Goal: Task Accomplishment & Management: Use online tool/utility

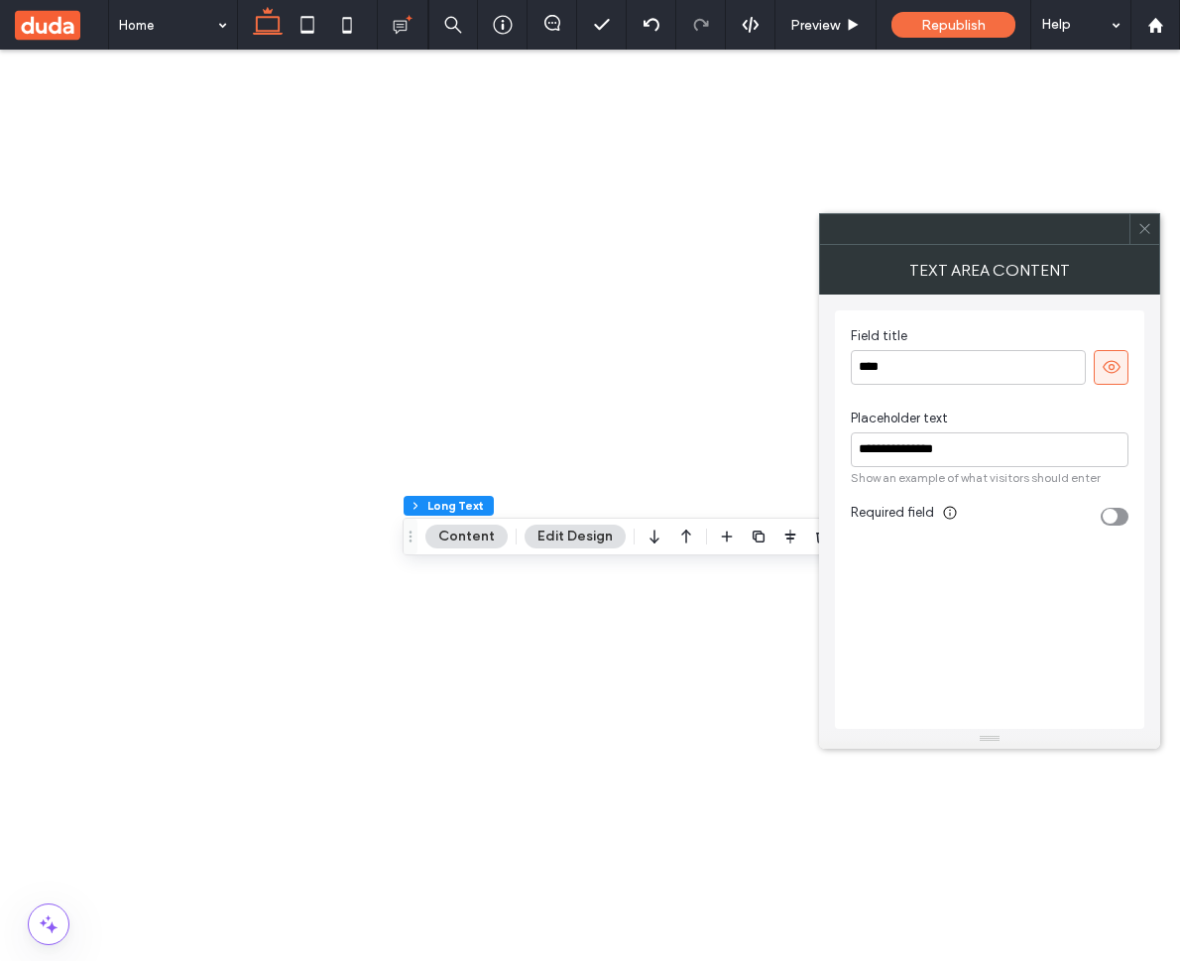
drag, startPoint x: 556, startPoint y: 2335, endPoint x: 963, endPoint y: 2061, distance: 490.7
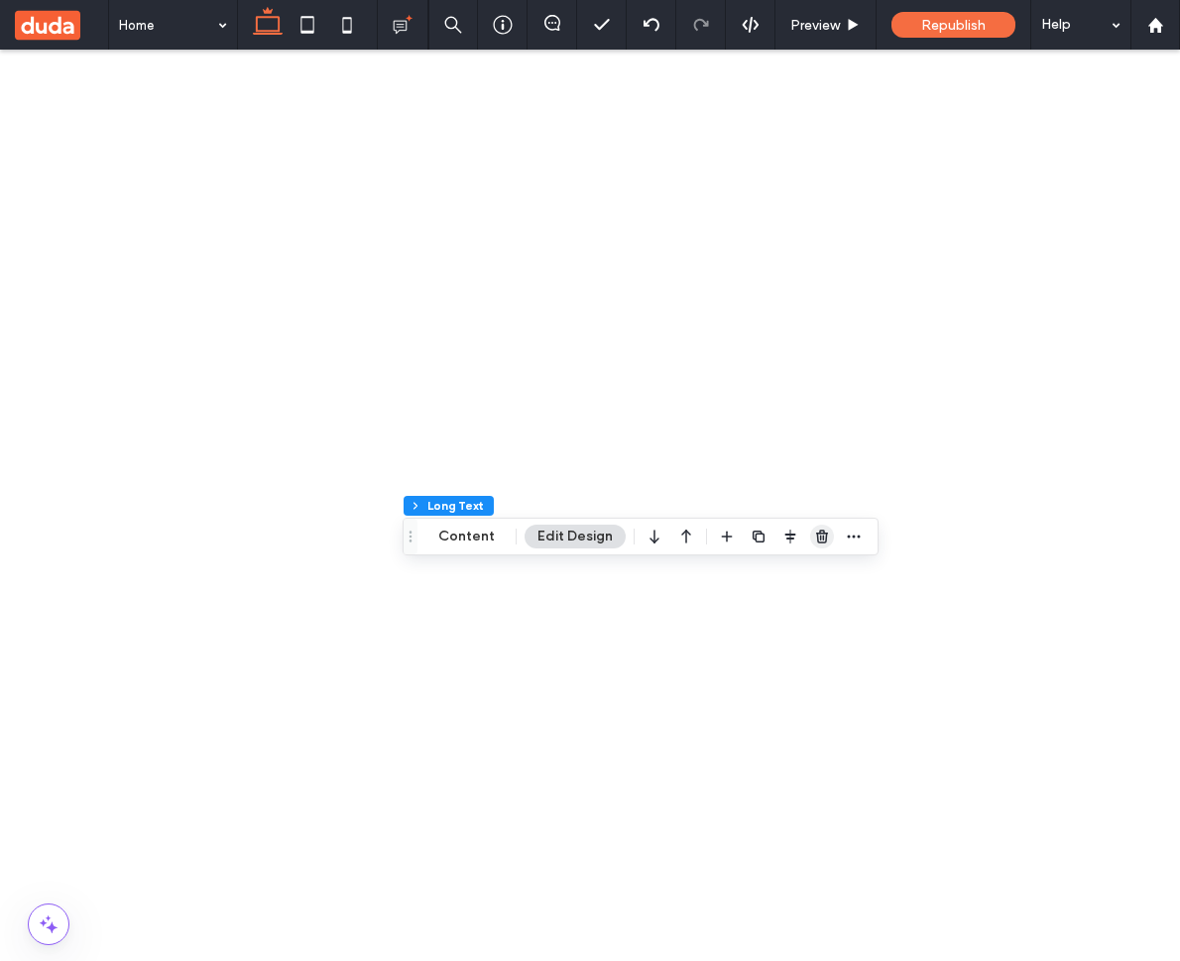
click at [810, 535] on span "button" at bounding box center [822, 537] width 24 height 24
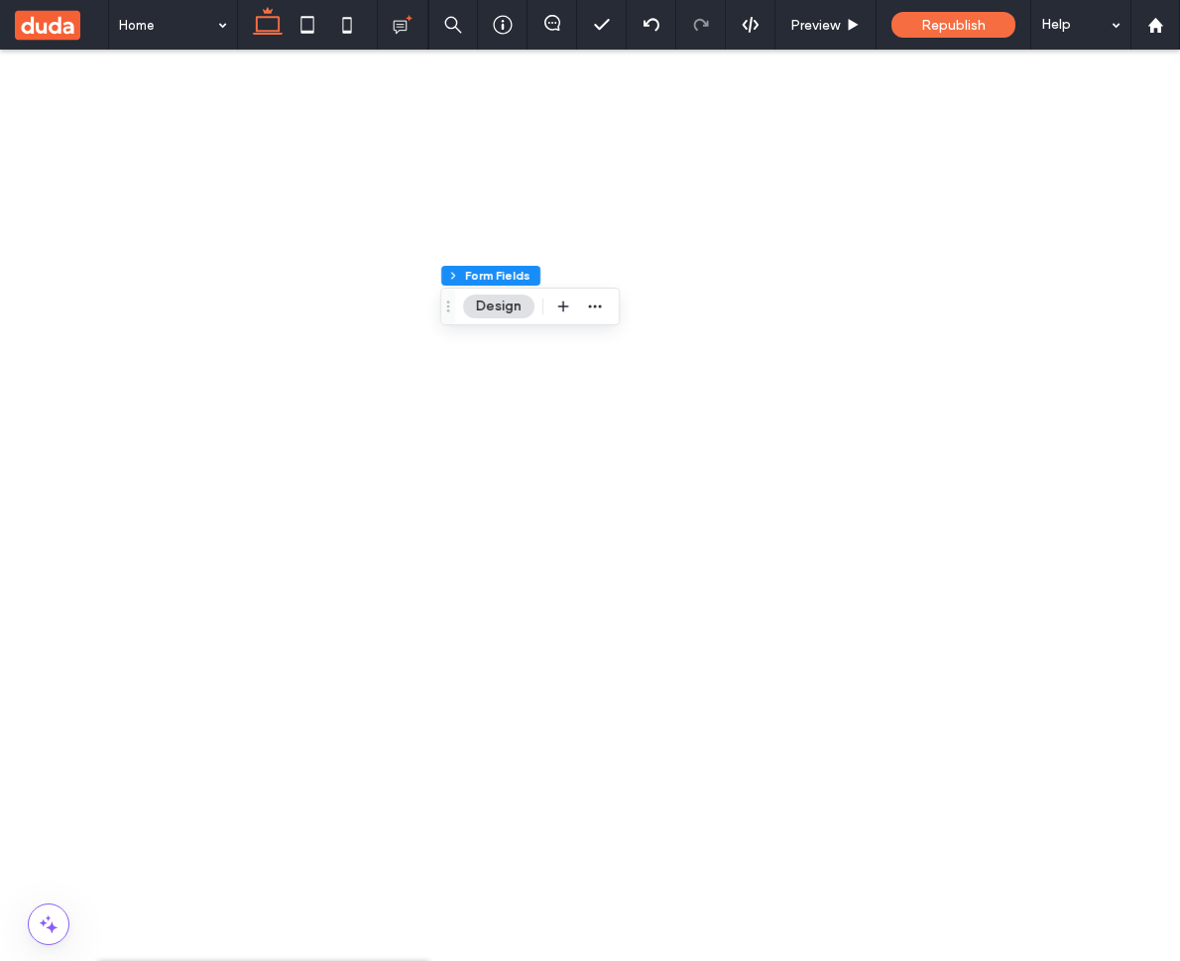
scroll to position [1838, 0]
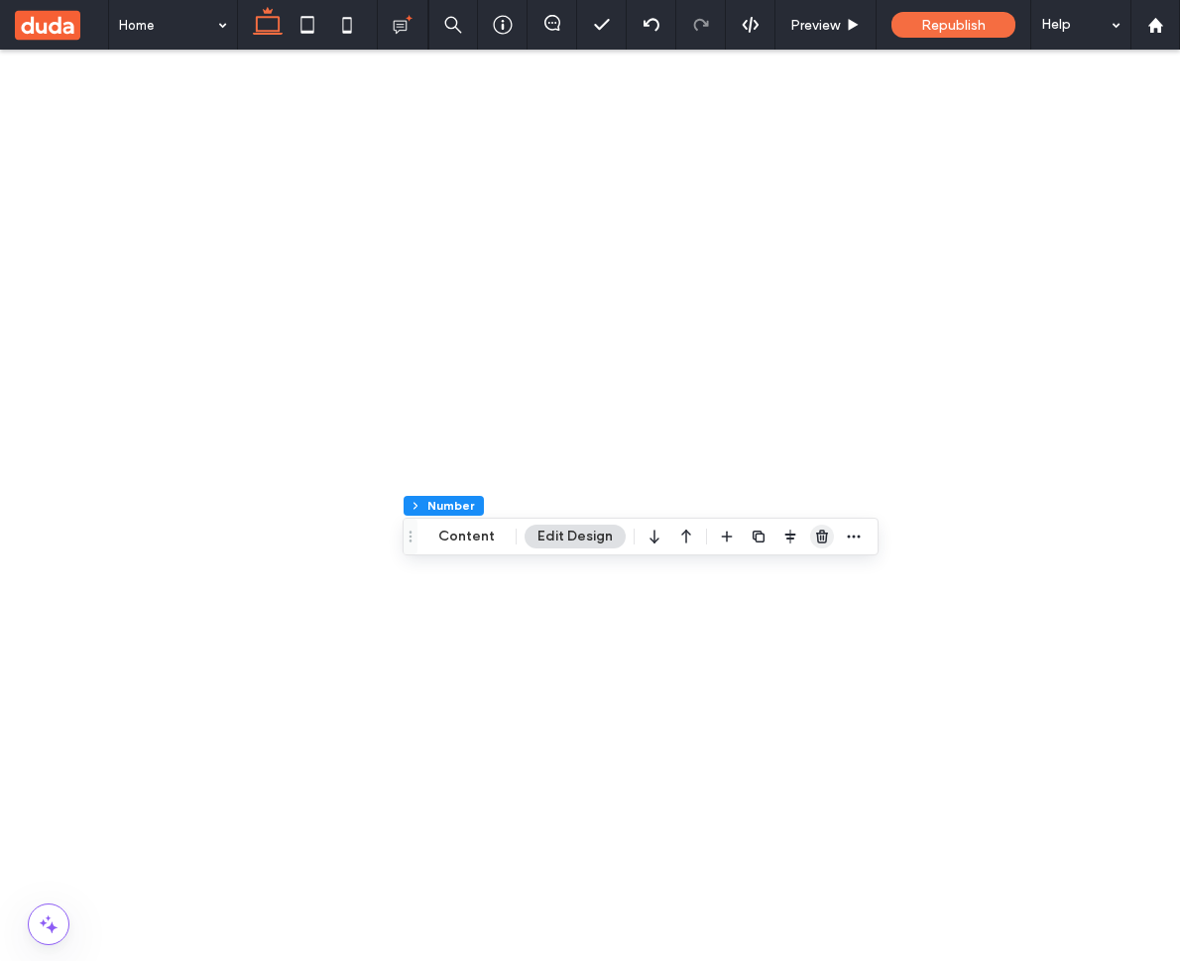
click at [823, 537] on icon "button" at bounding box center [822, 537] width 16 height 16
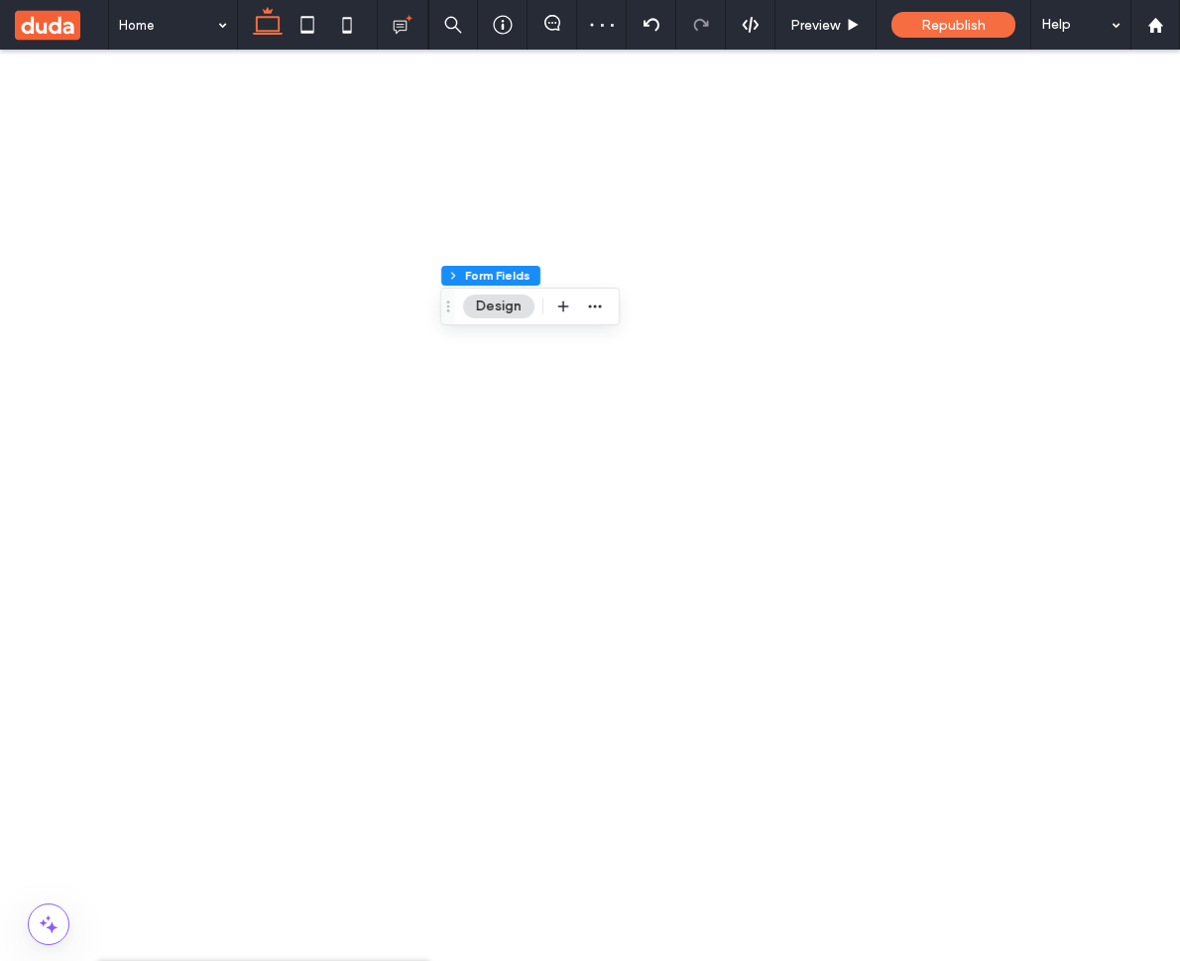
scroll to position [1933, 0]
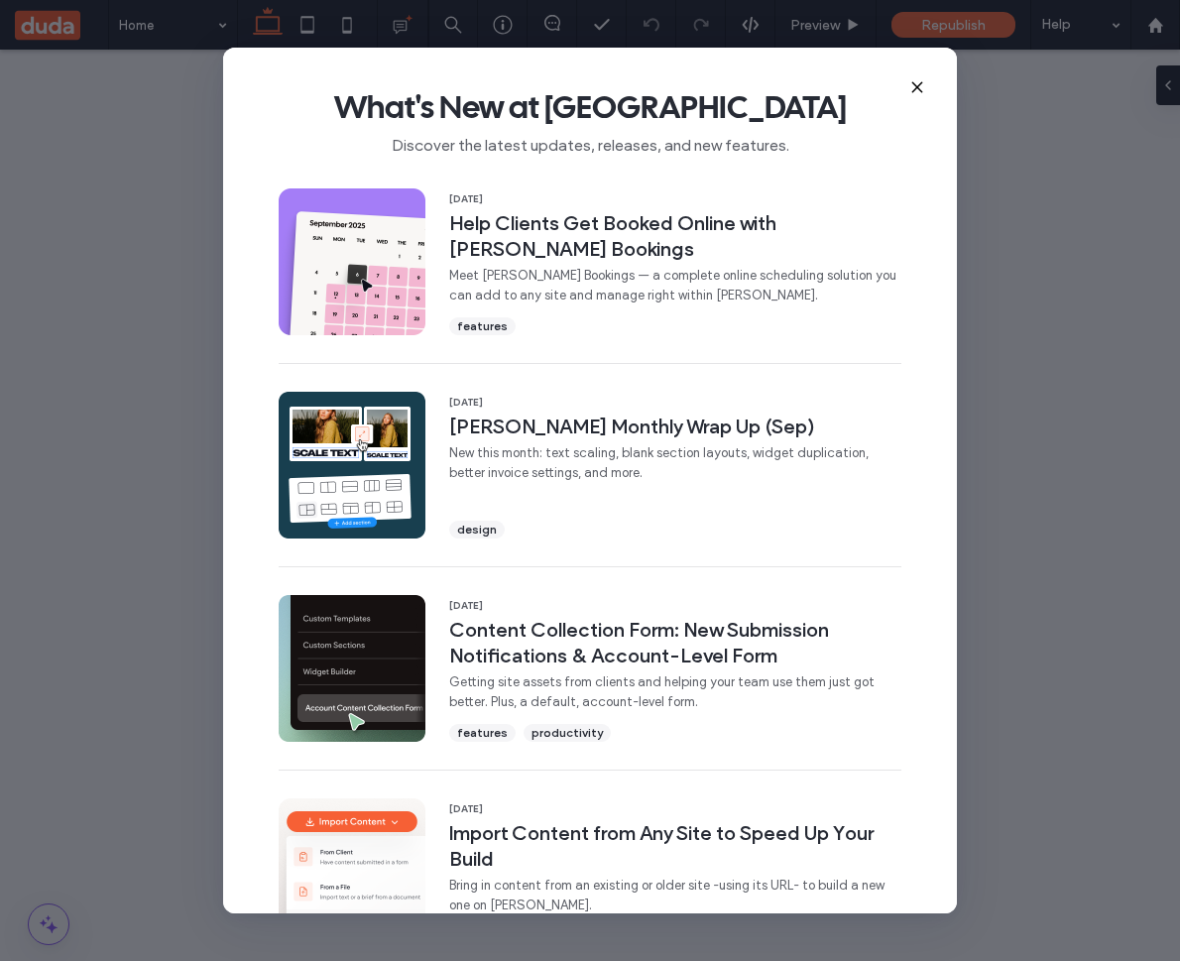
click at [913, 83] on use at bounding box center [916, 87] width 9 height 9
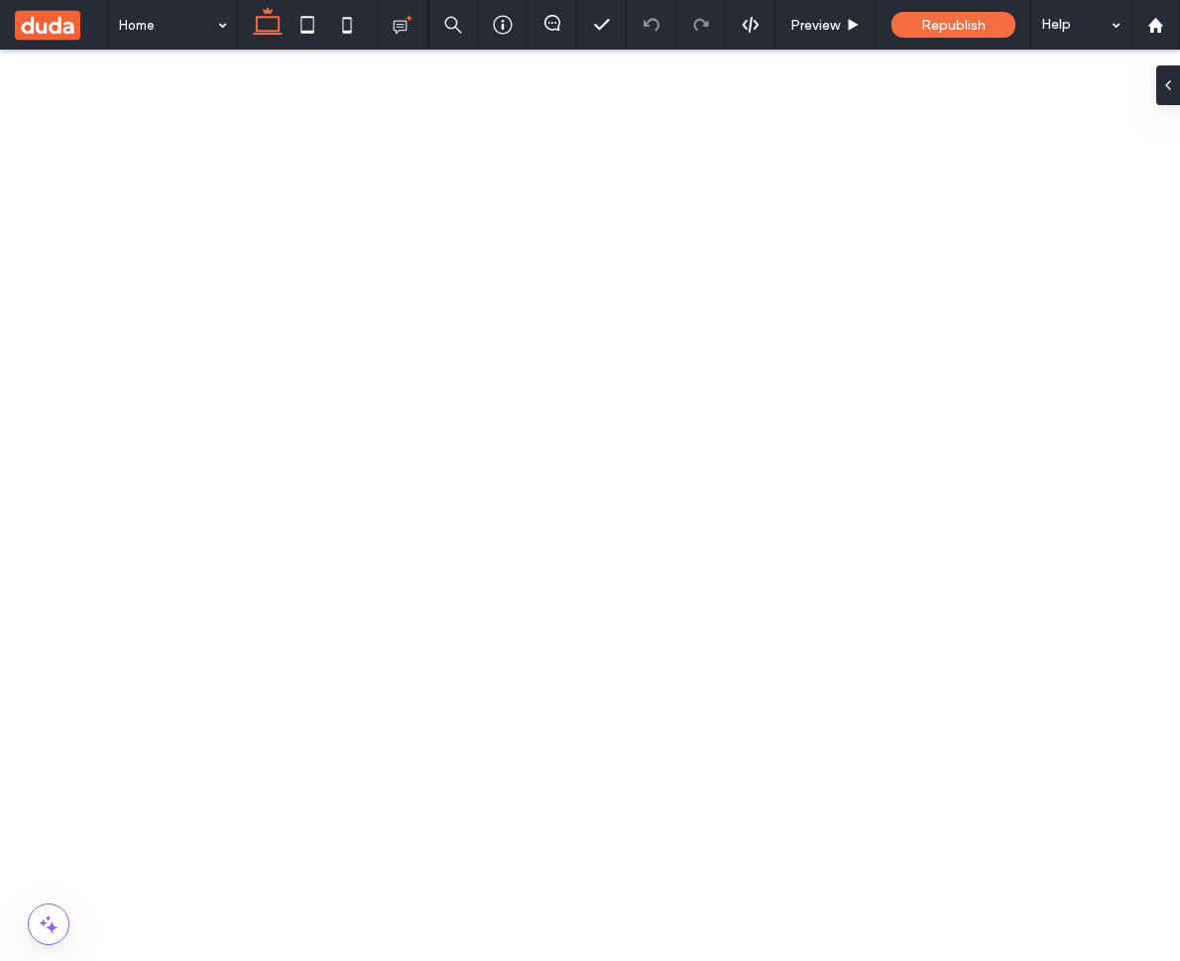
scroll to position [530, 0]
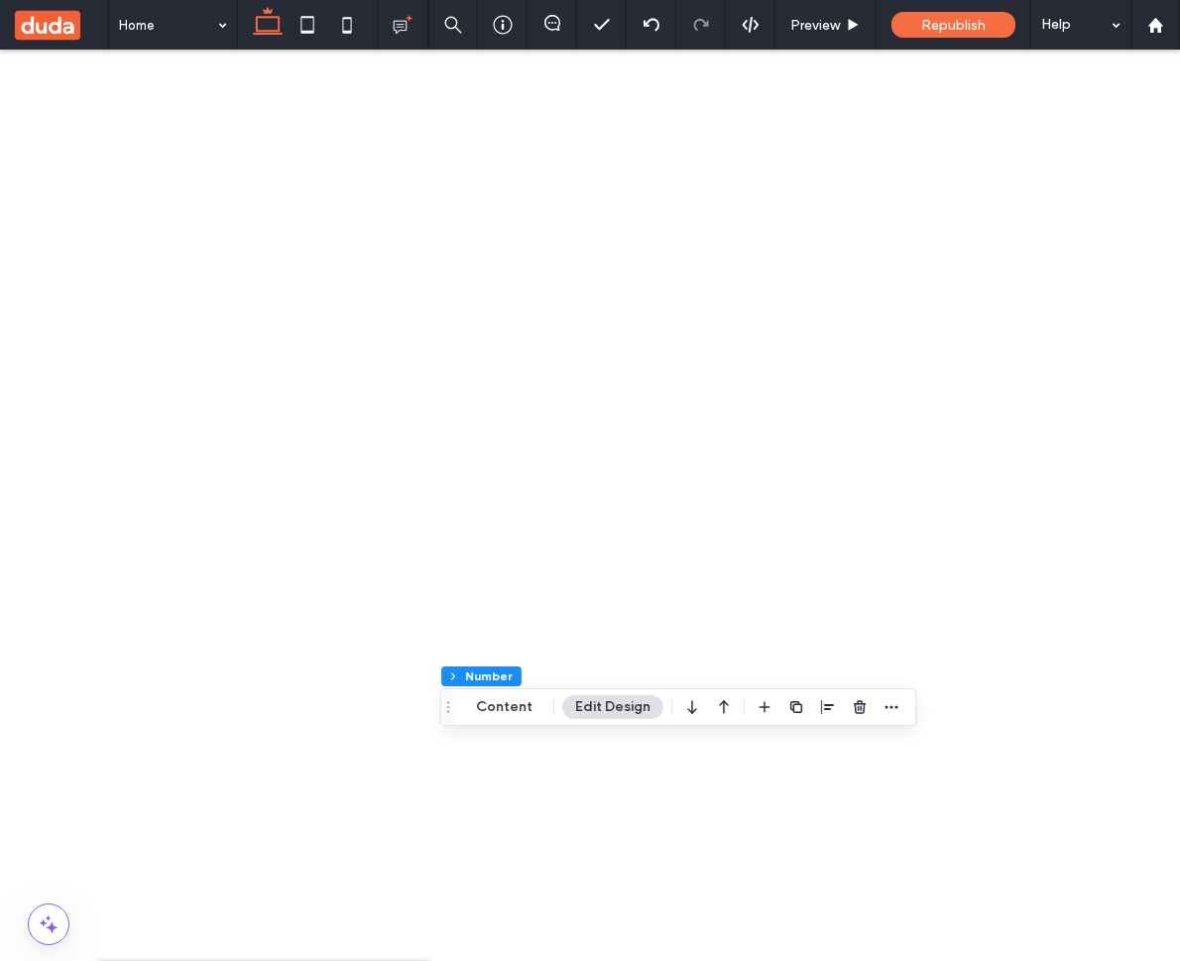
scroll to position [1925, 0]
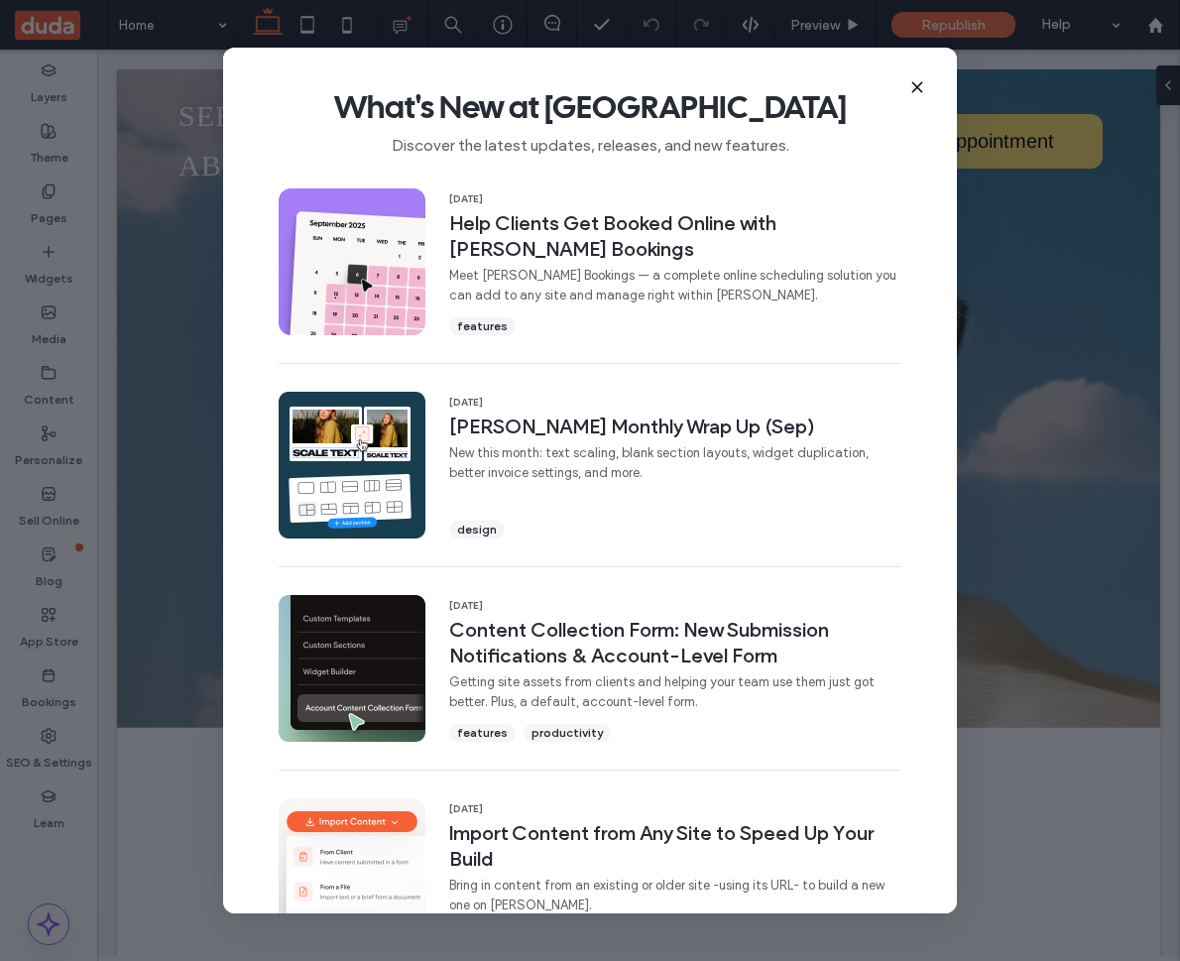
click at [901, 81] on div "What's New at [GEOGRAPHIC_DATA] Discover the latest updates, releases, and new …" at bounding box center [590, 114] width 734 height 133
click at [911, 87] on icon at bounding box center [917, 87] width 16 height 16
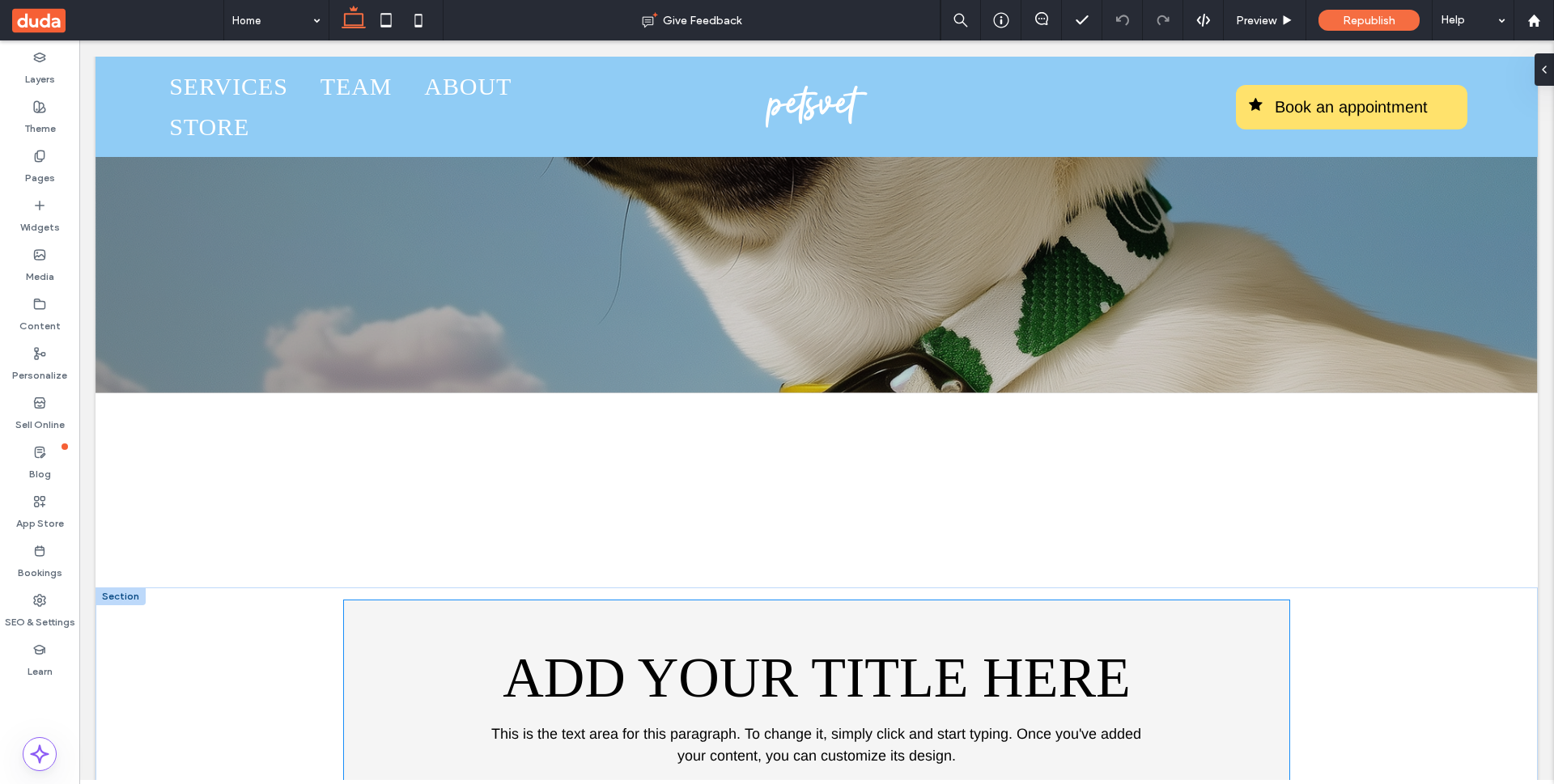
scroll to position [475, 0]
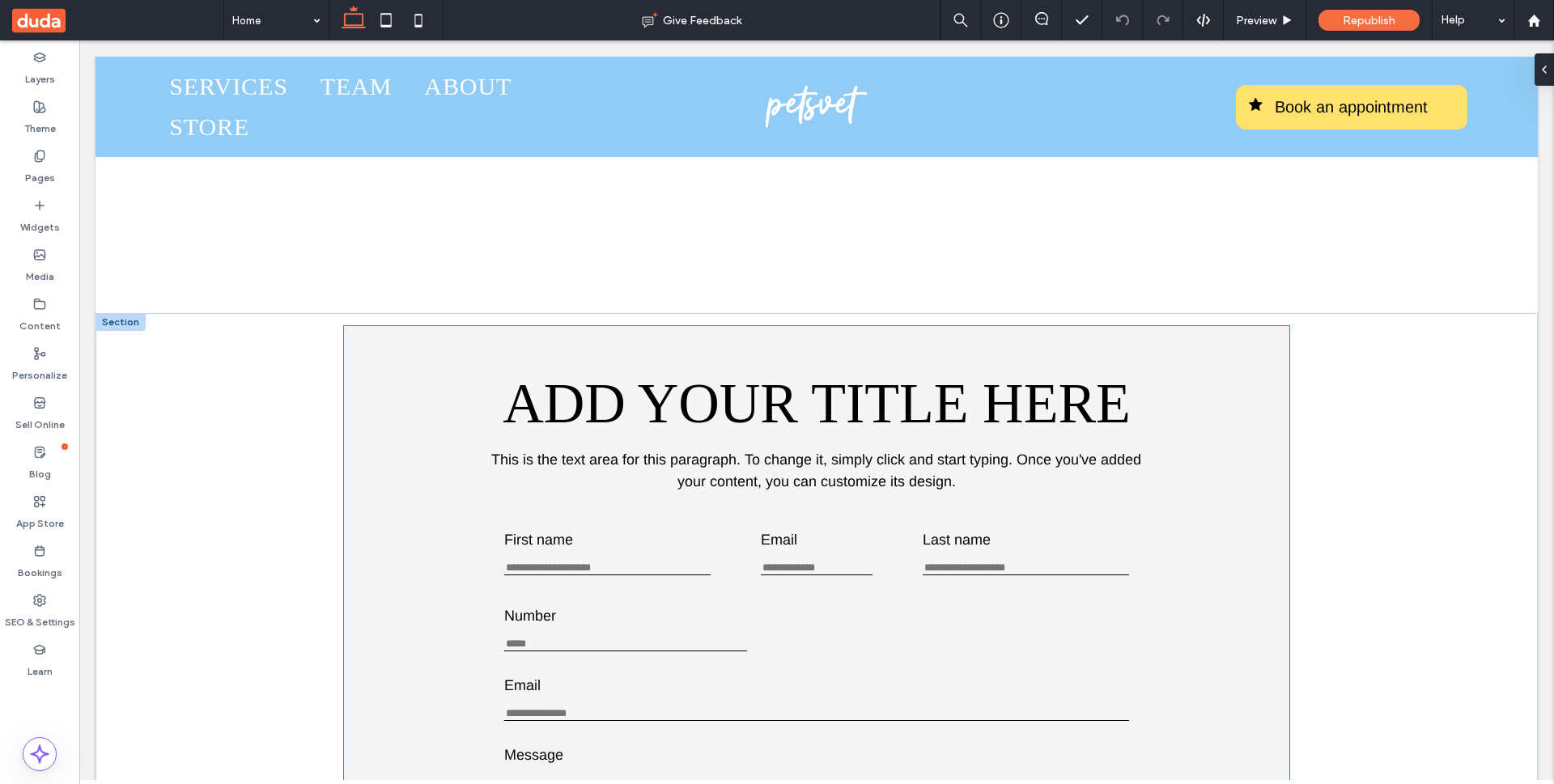
click at [477, 369] on div "Add your title here This is the text area for this paragraph. To change it, sim…" at bounding box center [817, 432] width 893 height 147
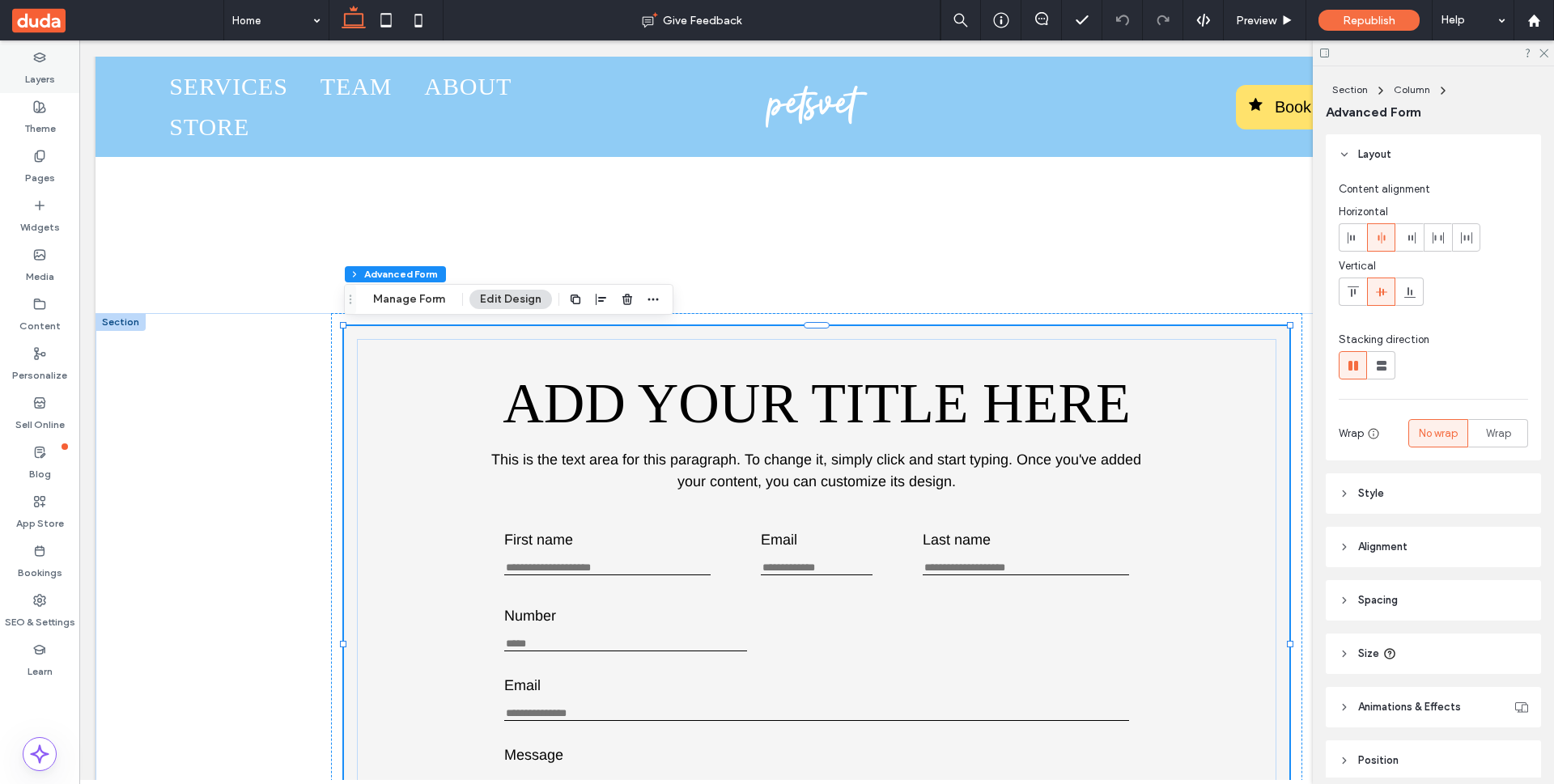
click at [39, 79] on label "Layers" at bounding box center [40, 75] width 30 height 23
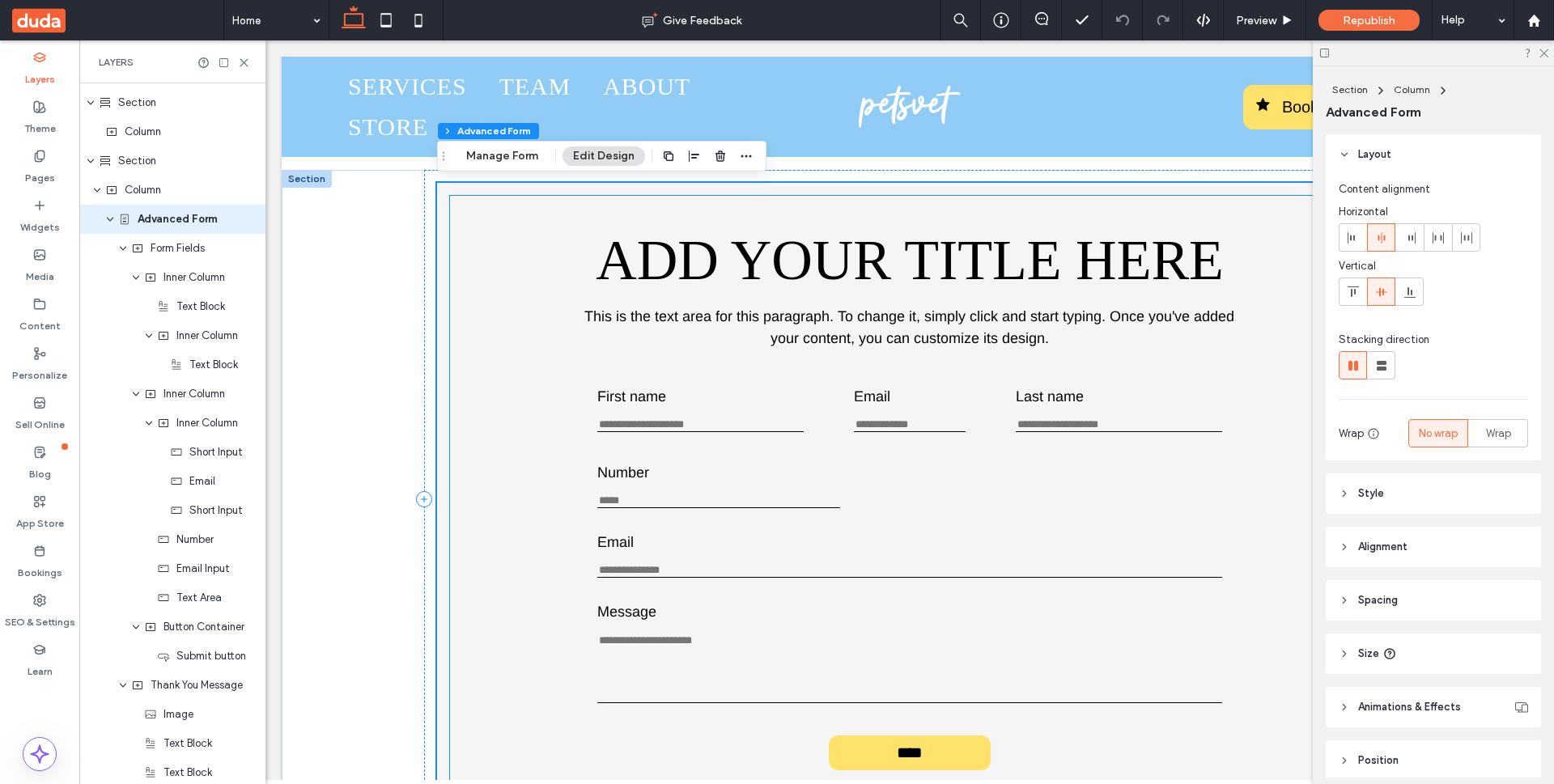
scroll to position [617, 0]
click at [708, 630] on div "Message This is required" at bounding box center [910, 655] width 625 height 100
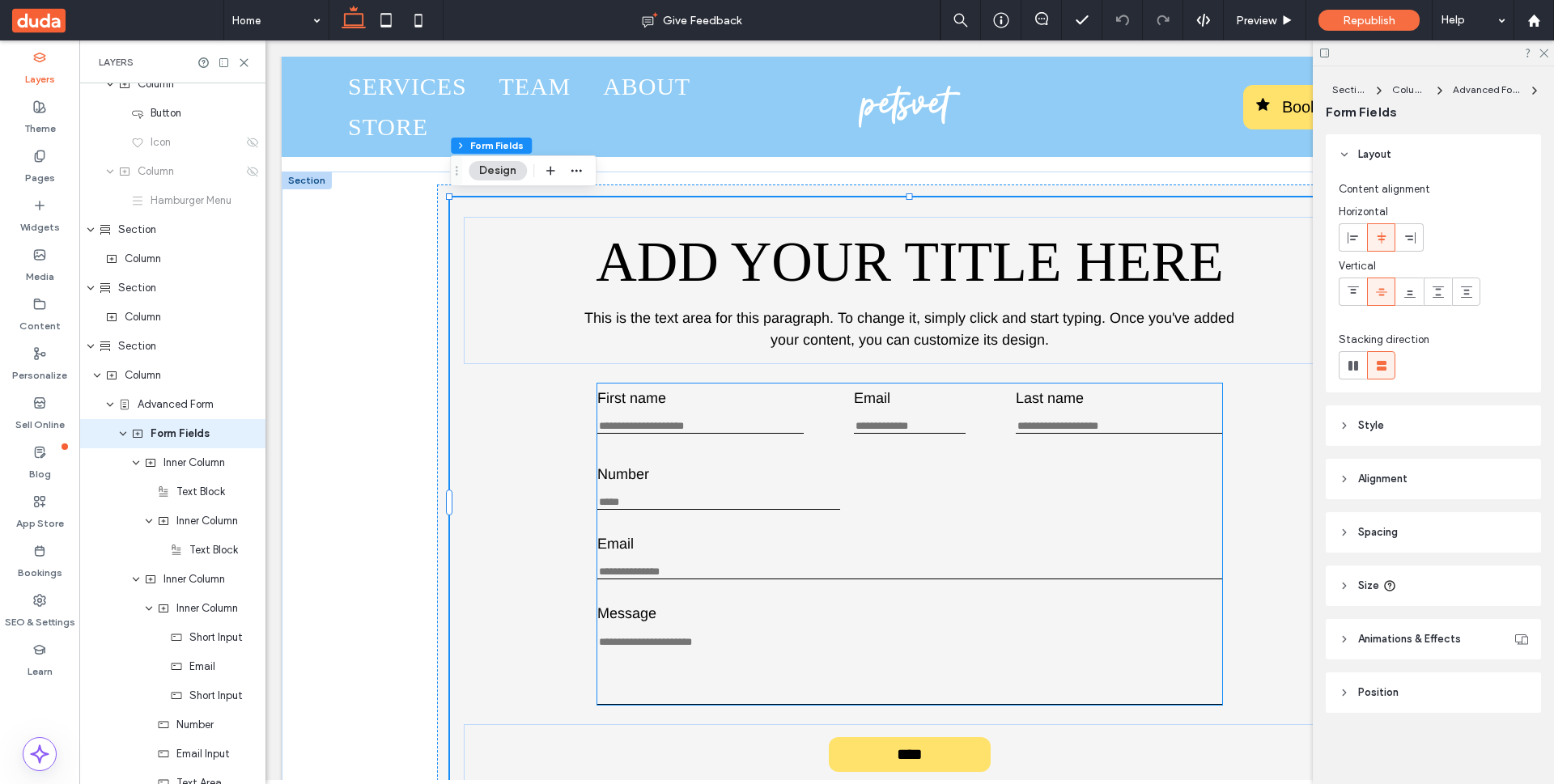
click at [704, 646] on textarea "Message" at bounding box center [910, 669] width 625 height 69
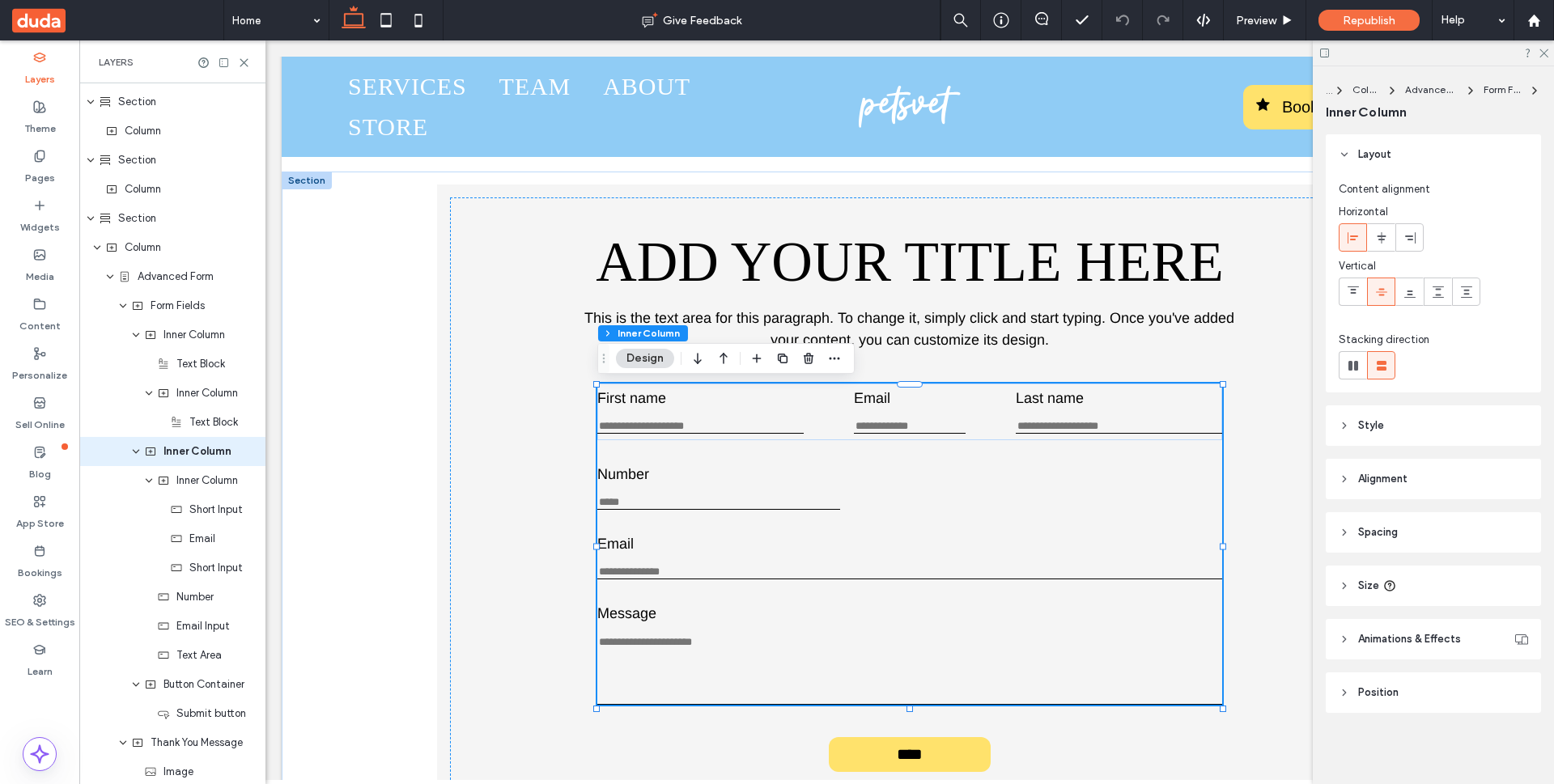
scroll to position [334, 0]
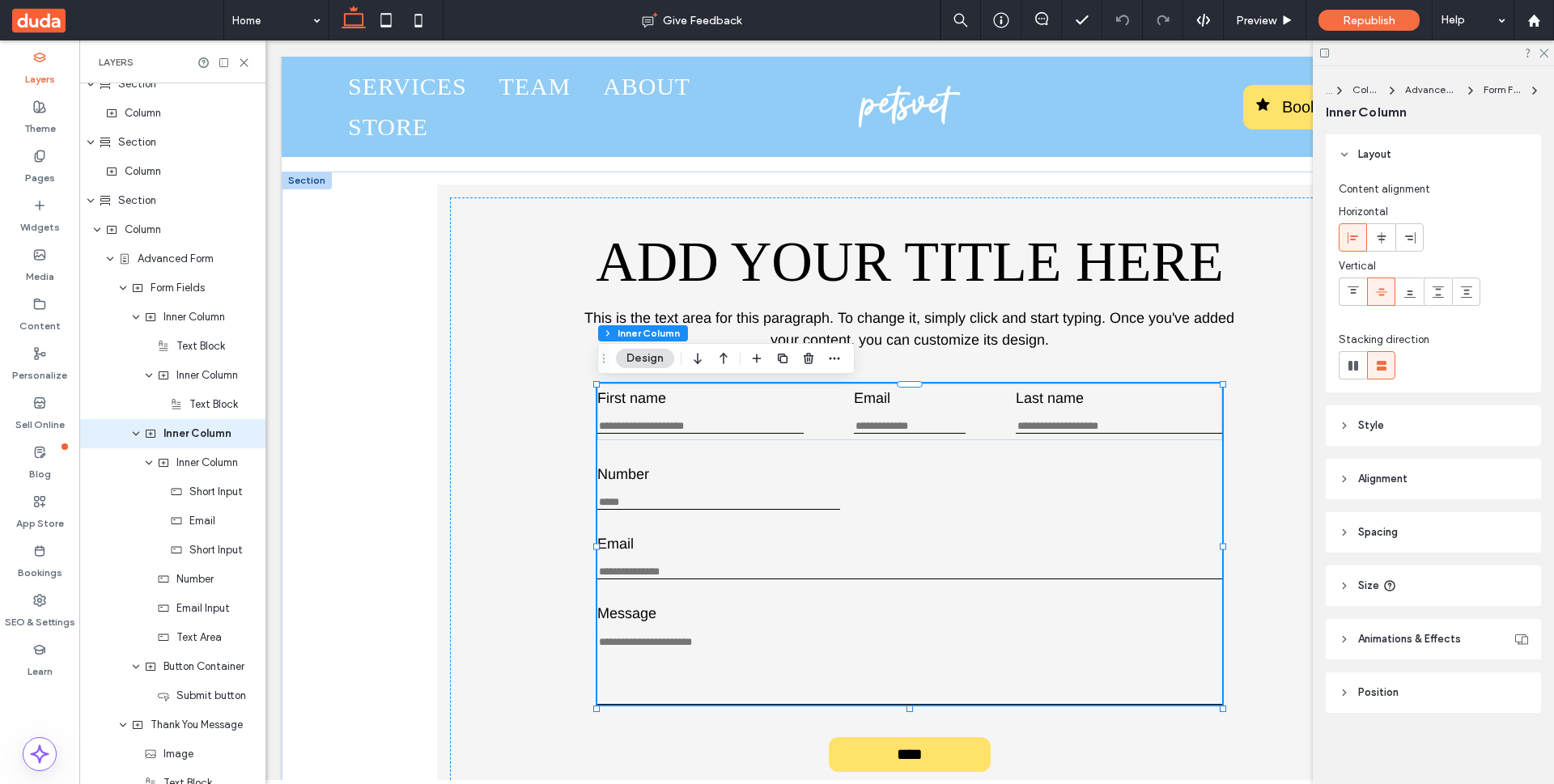
click at [704, 658] on textarea "Message" at bounding box center [910, 669] width 625 height 69
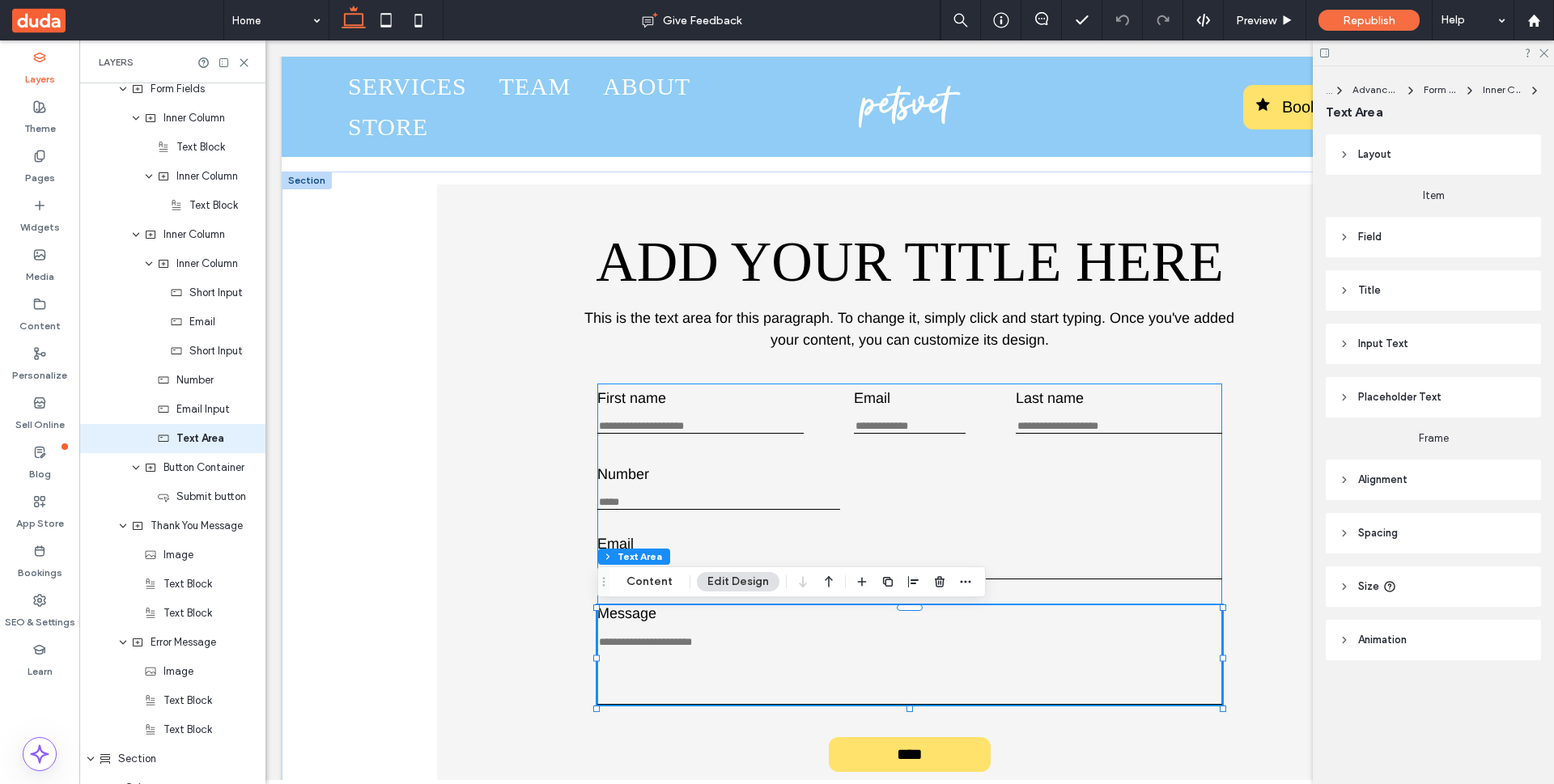
scroll to position [538, 0]
